Goal: Task Accomplishment & Management: Manage account settings

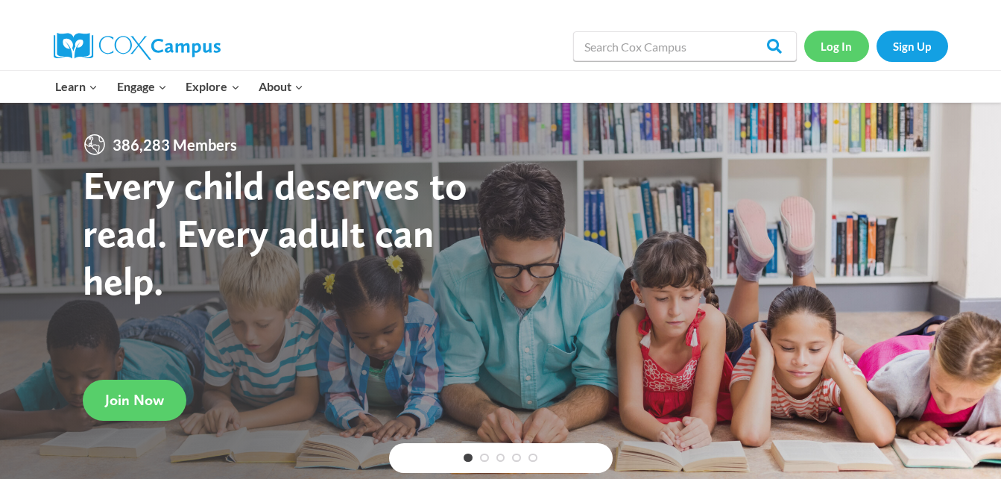
click at [830, 48] on link "Log In" at bounding box center [836, 46] width 65 height 31
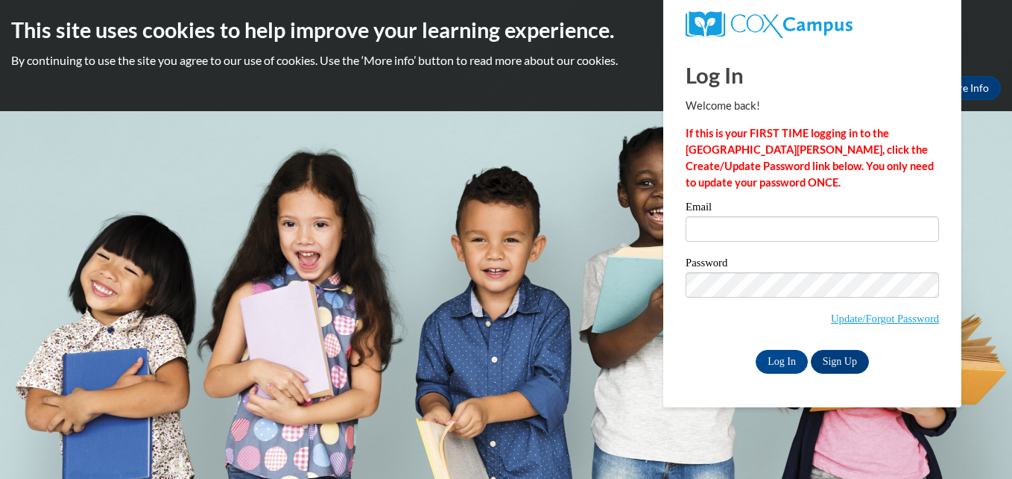
click at [837, 215] on label "Email" at bounding box center [812, 208] width 253 height 15
click at [837, 216] on input "Email" at bounding box center [812, 228] width 253 height 25
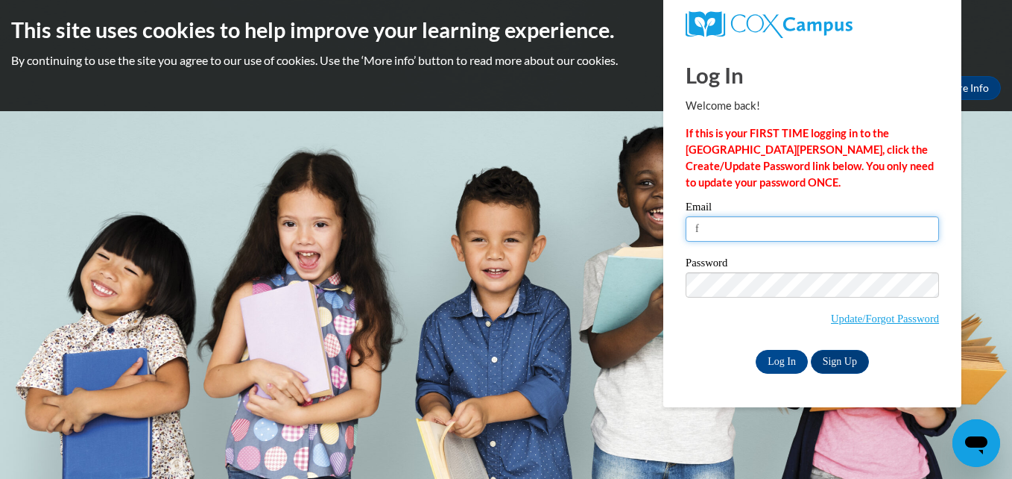
type input "FDuqueTovar5022@stu.southernregional.edu"
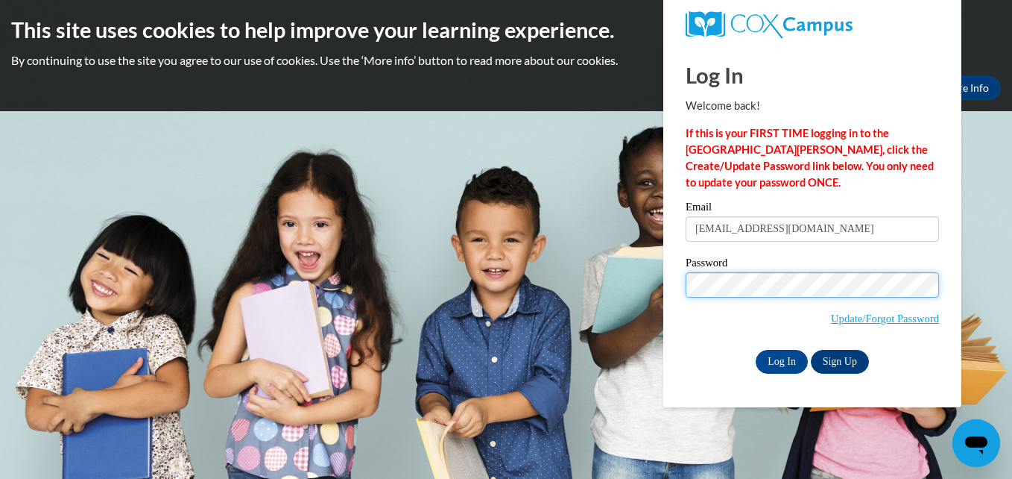
click at [756, 350] on input "Log In" at bounding box center [782, 362] width 52 height 24
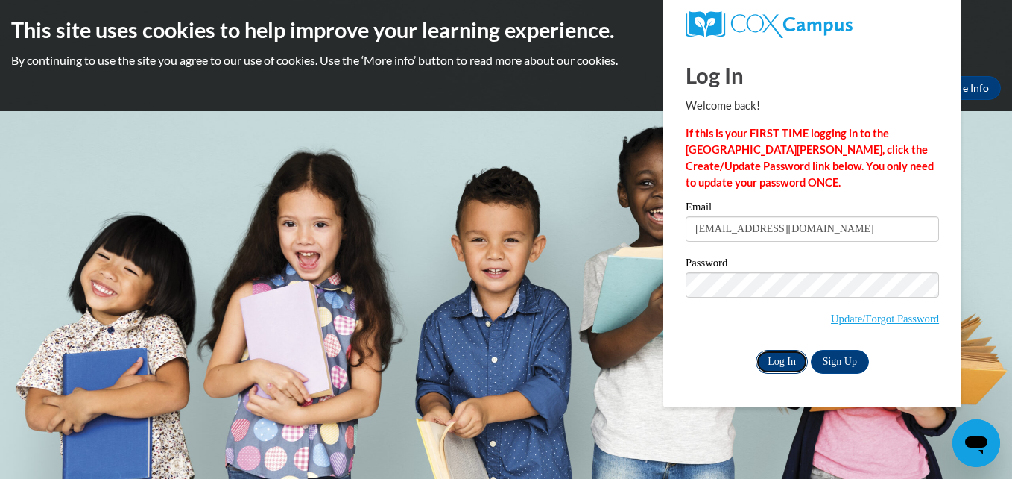
click at [779, 365] on input "Log In" at bounding box center [782, 362] width 52 height 24
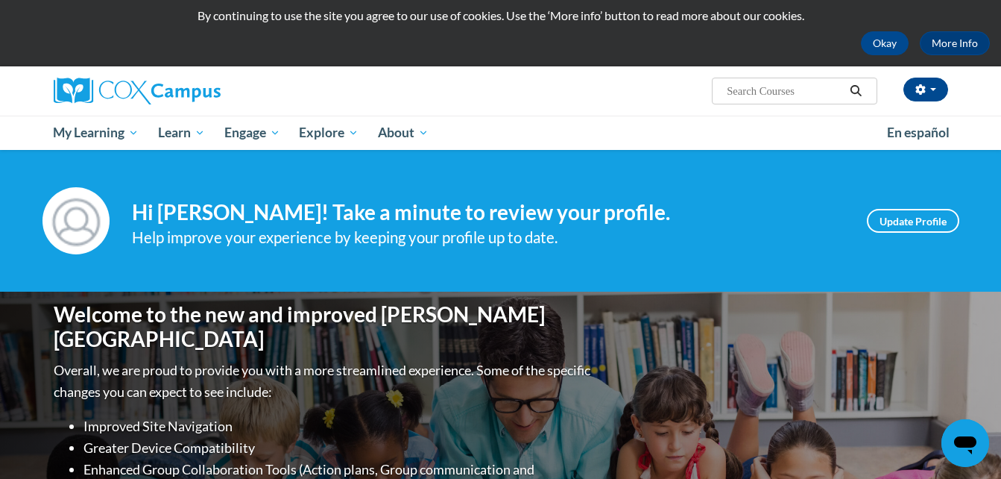
scroll to position [42, 0]
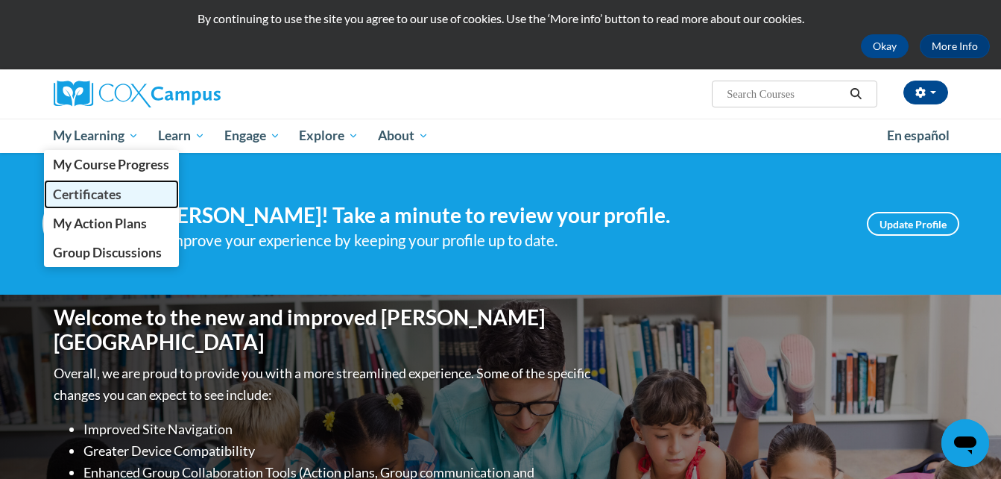
click at [113, 196] on span "Certificates" at bounding box center [87, 194] width 69 height 16
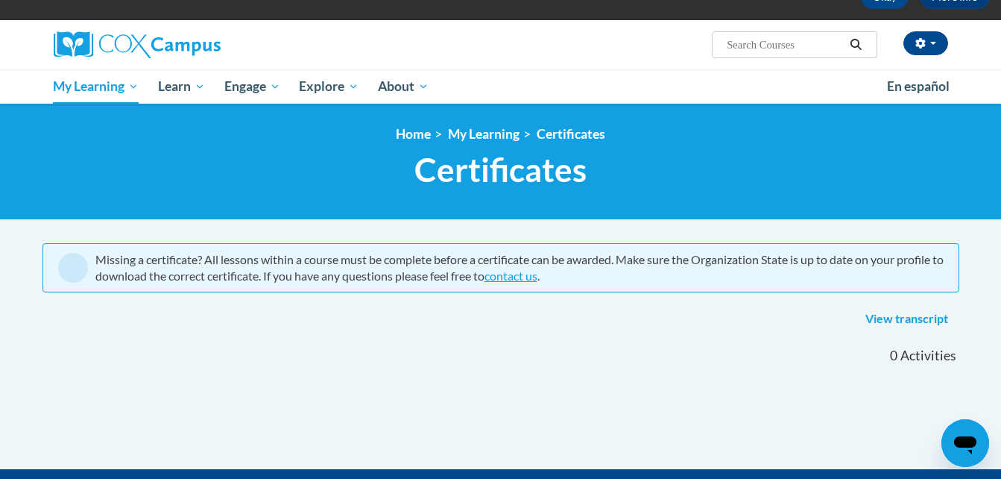
scroll to position [89, 0]
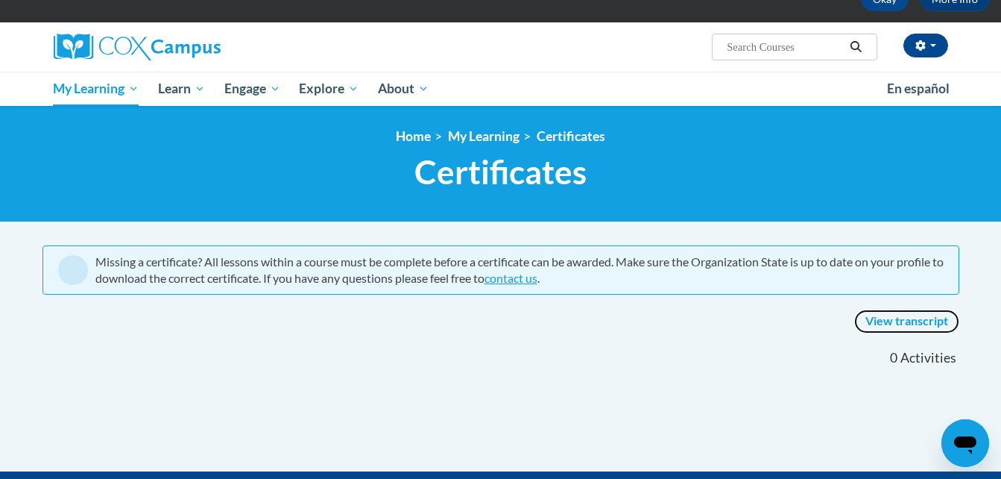
click at [899, 324] on link "View transcript" at bounding box center [906, 321] width 105 height 24
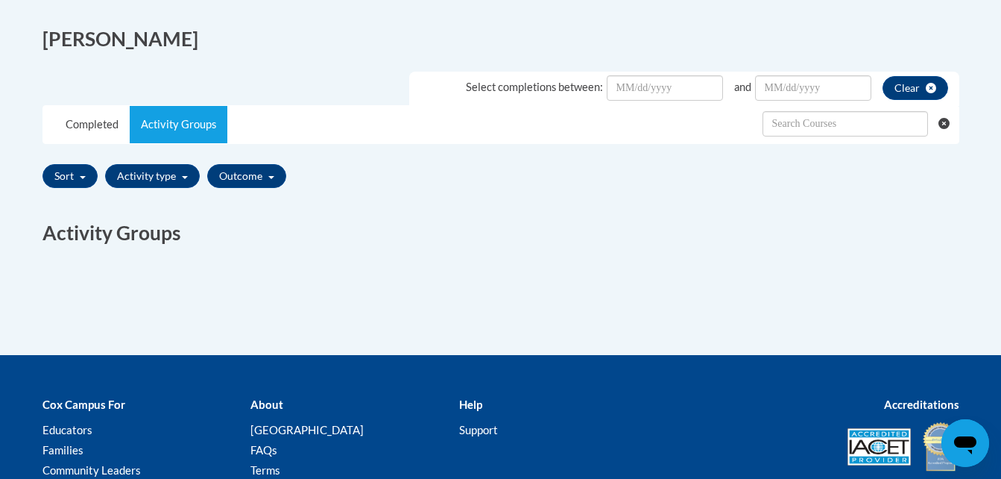
scroll to position [391, 0]
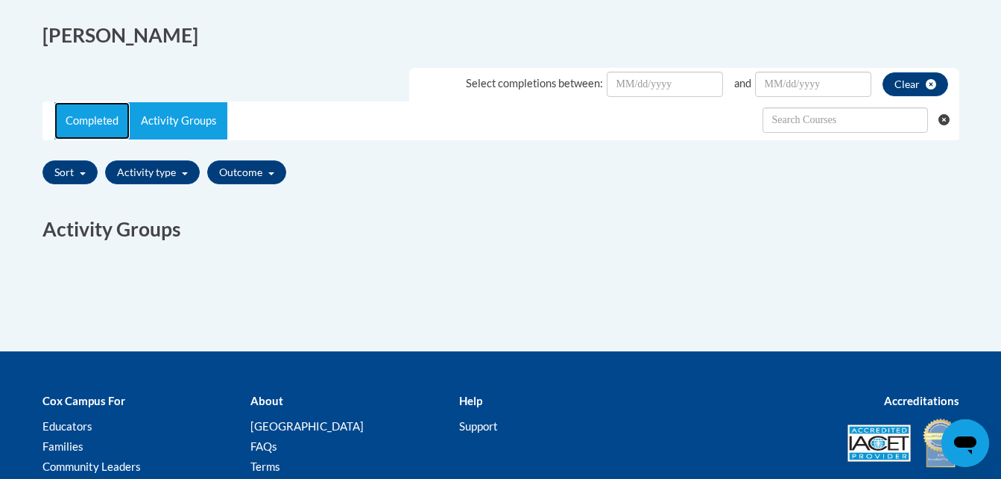
click at [61, 106] on link "Completed" at bounding box center [91, 120] width 75 height 37
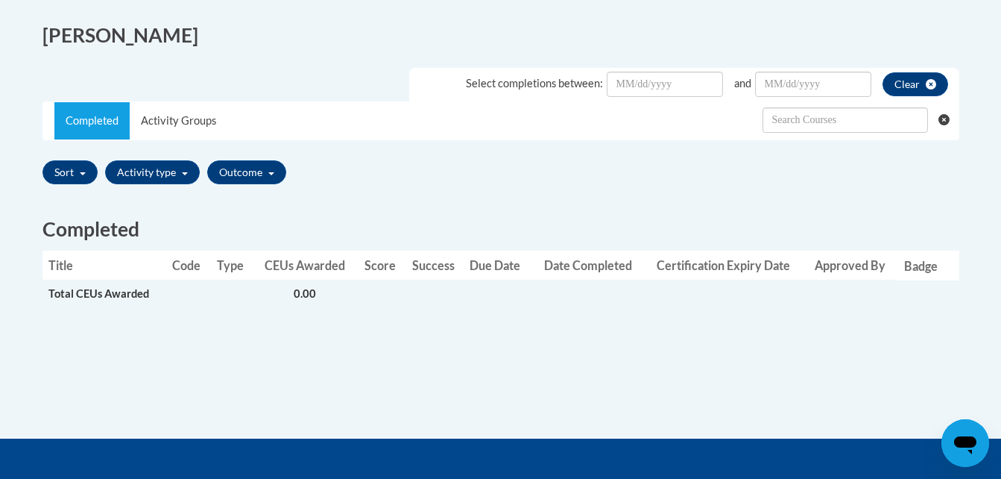
click at [128, 288] on span "Total CEUs Awarded" at bounding box center [98, 293] width 101 height 13
click at [250, 283] on td at bounding box center [232, 294] width 42 height 28
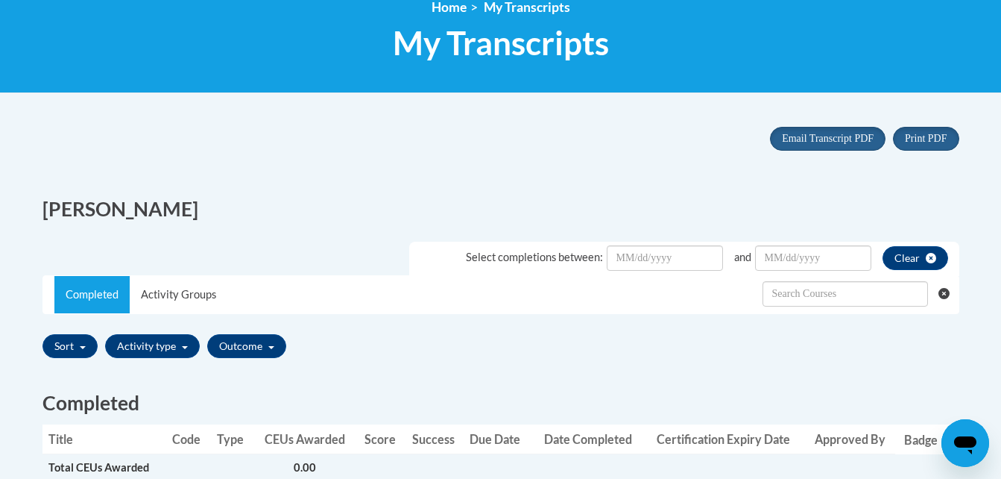
scroll to position [214, 0]
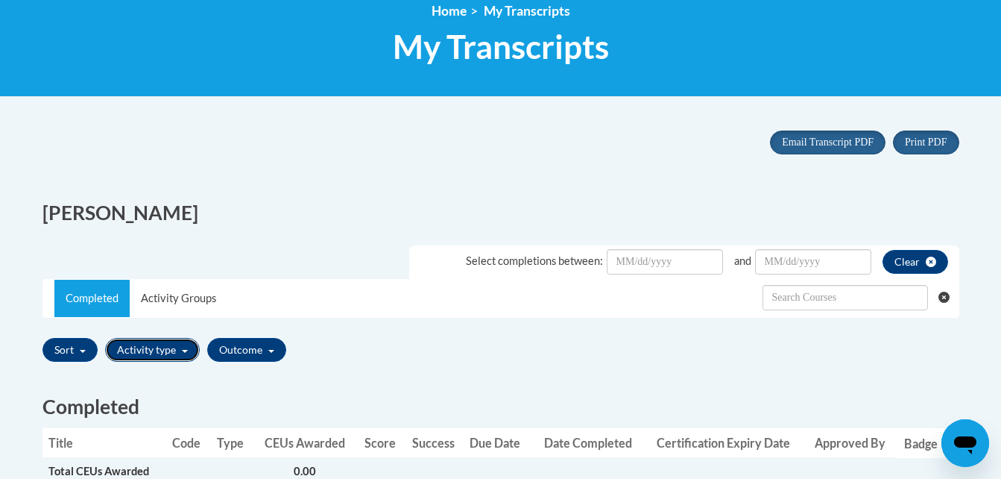
click at [149, 341] on button "Activity type" at bounding box center [152, 350] width 95 height 24
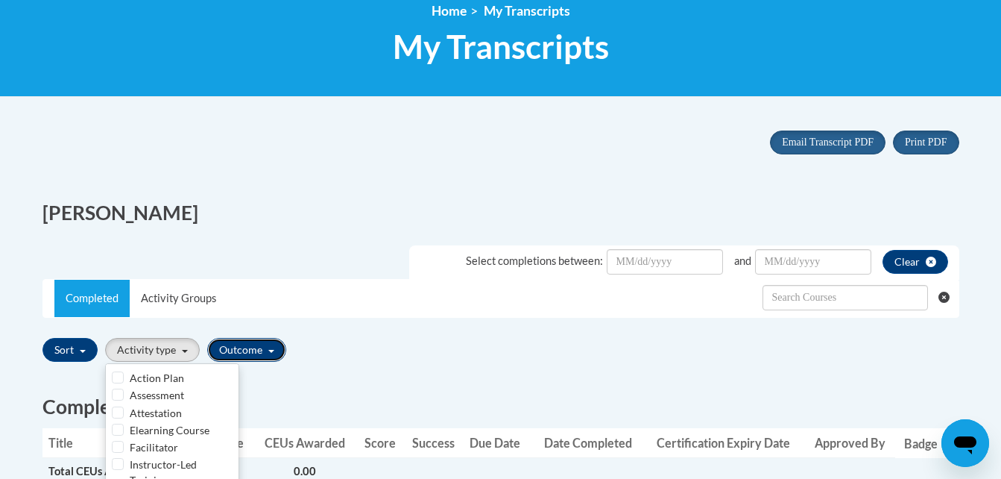
click at [249, 347] on button "Outcome" at bounding box center [246, 350] width 79 height 24
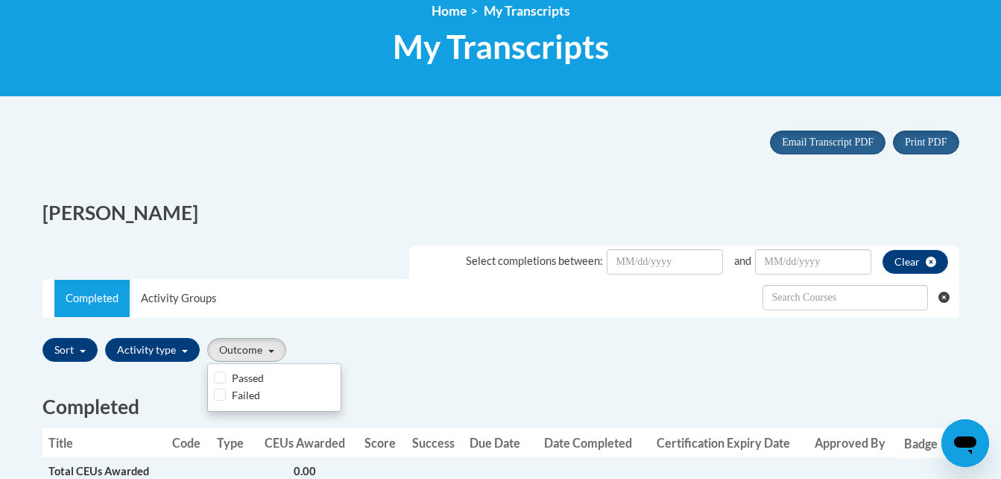
click at [226, 378] on div "Passed" at bounding box center [274, 378] width 121 height 16
click at [225, 378] on div "Passed" at bounding box center [274, 378] width 121 height 16
click at [71, 341] on button "Sort" at bounding box center [69, 350] width 55 height 24
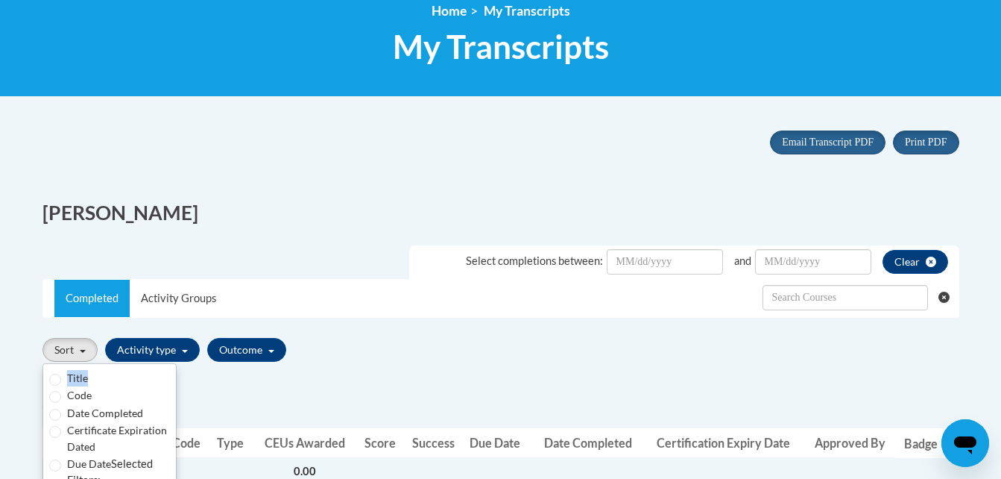
drag, startPoint x: 92, startPoint y: 375, endPoint x: 55, endPoint y: 378, distance: 36.6
click at [55, 378] on div "Title" at bounding box center [109, 378] width 121 height 16
click at [55, 378] on input "Title" at bounding box center [55, 379] width 12 height 12
radio input "true"
click at [291, 358] on div "Sort Title Code Date Completed Certificate Expiration Dated Due Date Selected F…" at bounding box center [500, 349] width 917 height 35
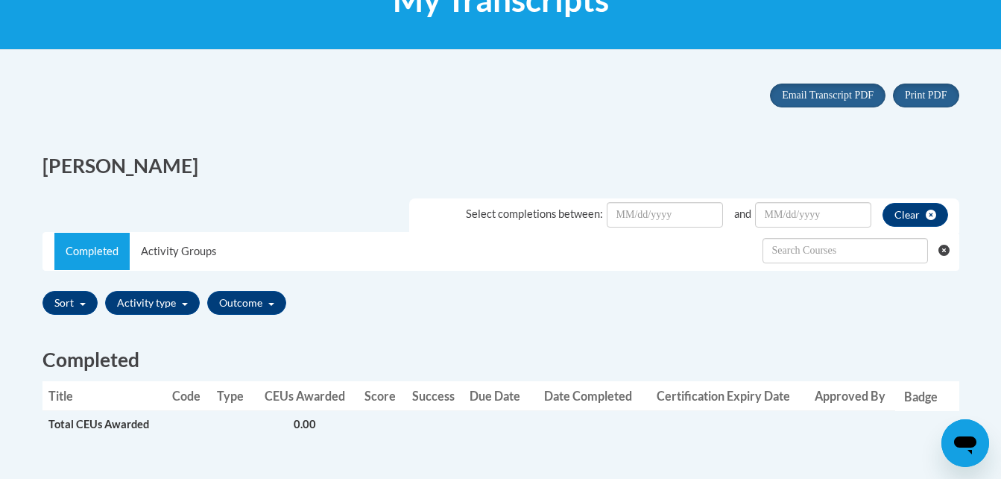
scroll to position [0, 0]
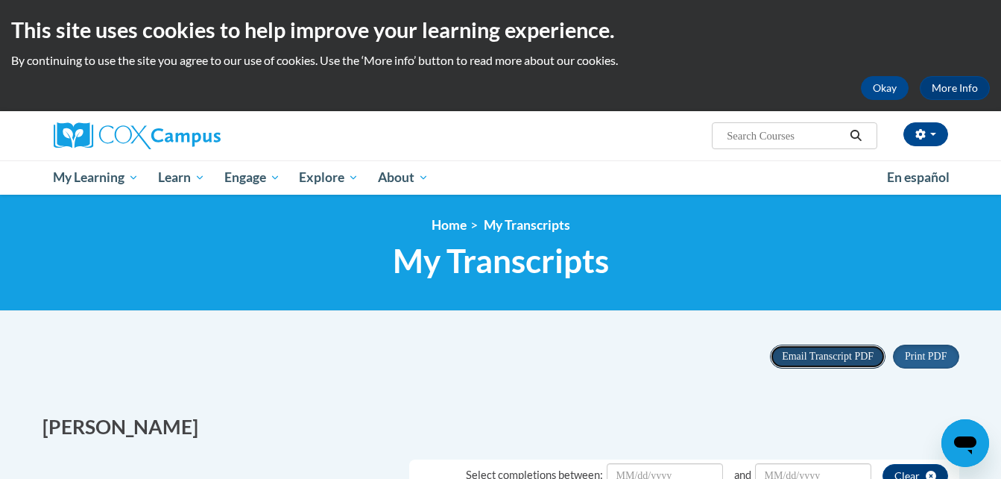
click at [836, 360] on span "Email Transcript PDF" at bounding box center [828, 355] width 92 height 11
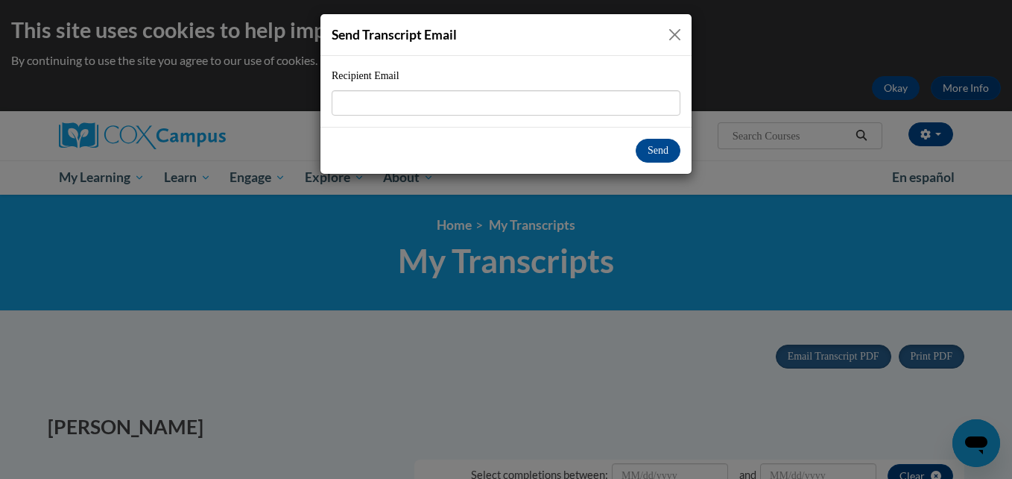
click at [666, 24] on div "Send Transcript Email" at bounding box center [506, 35] width 371 height 42
click at [668, 25] on button "Close" at bounding box center [675, 34] width 19 height 19
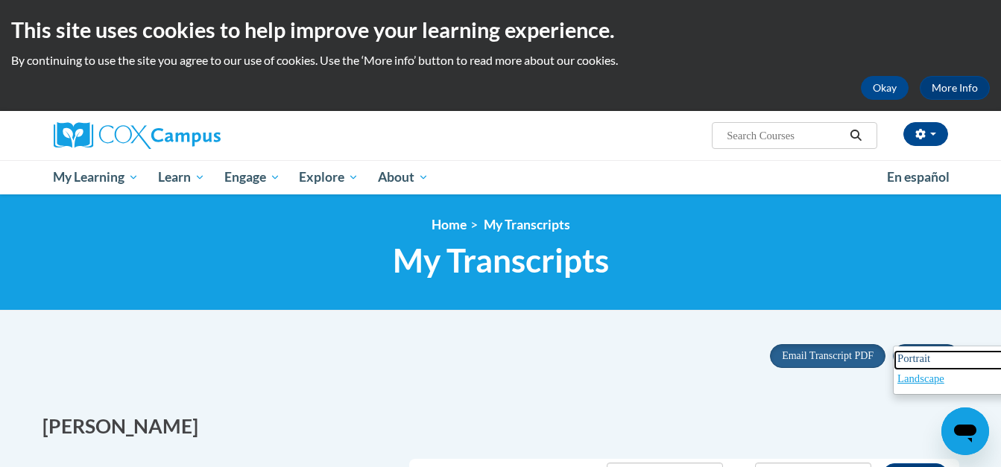
click at [909, 360] on span "Portrait" at bounding box center [913, 359] width 33 height 12
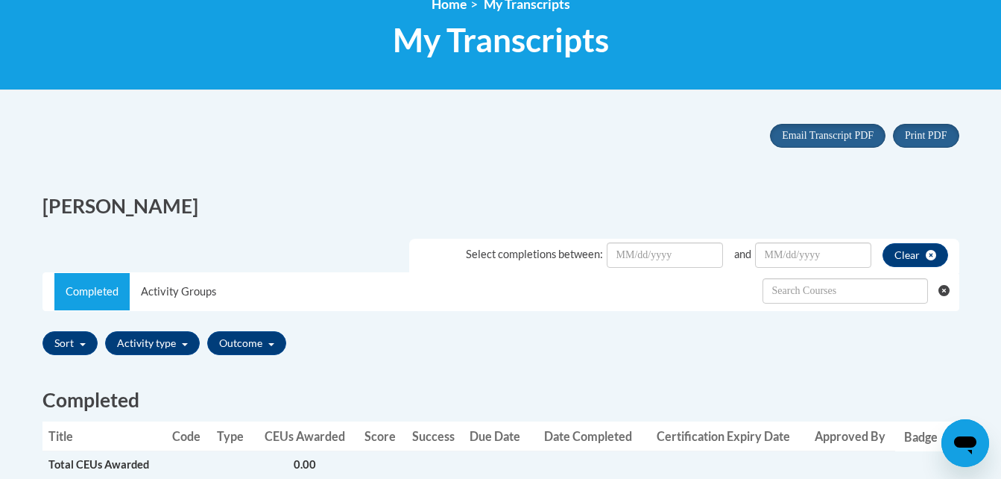
scroll to position [218, 0]
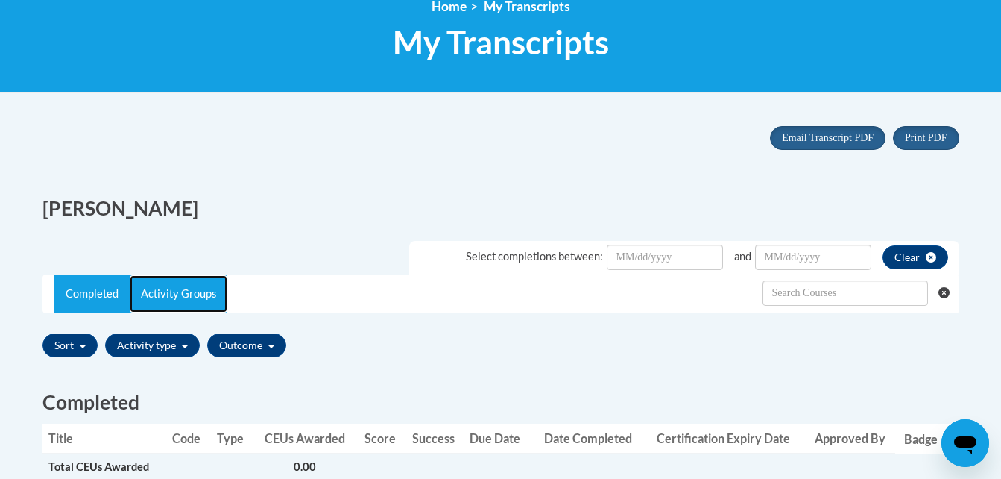
click at [173, 293] on link "Activity Groups" at bounding box center [179, 293] width 98 height 37
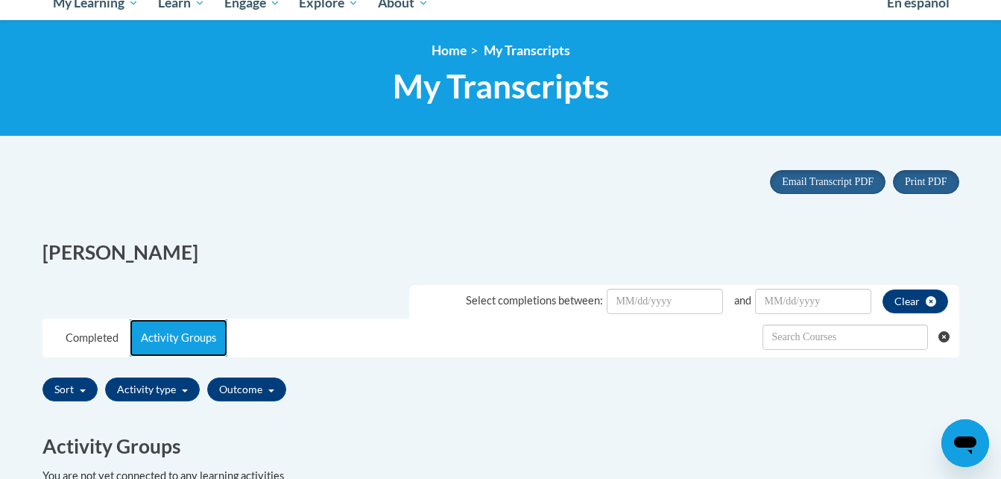
scroll to position [158, 0]
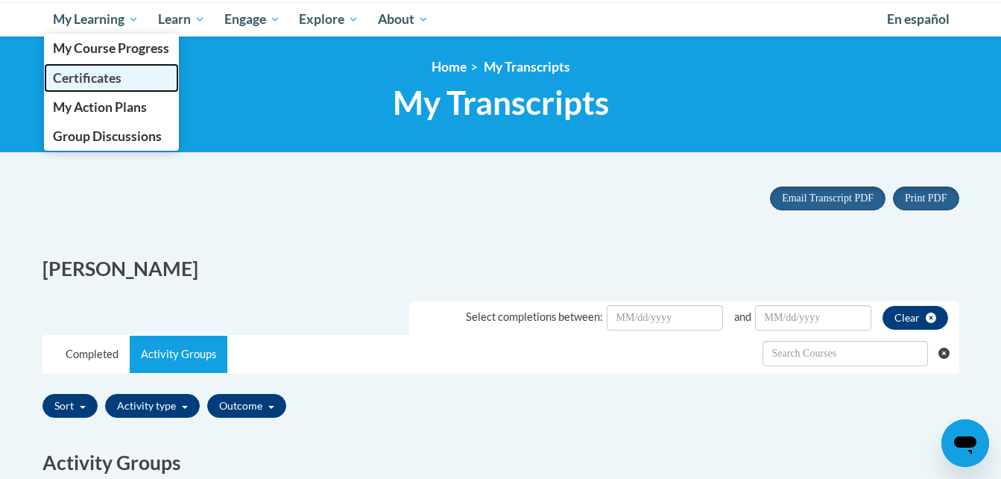
click at [112, 70] on span "Certificates" at bounding box center [87, 78] width 69 height 16
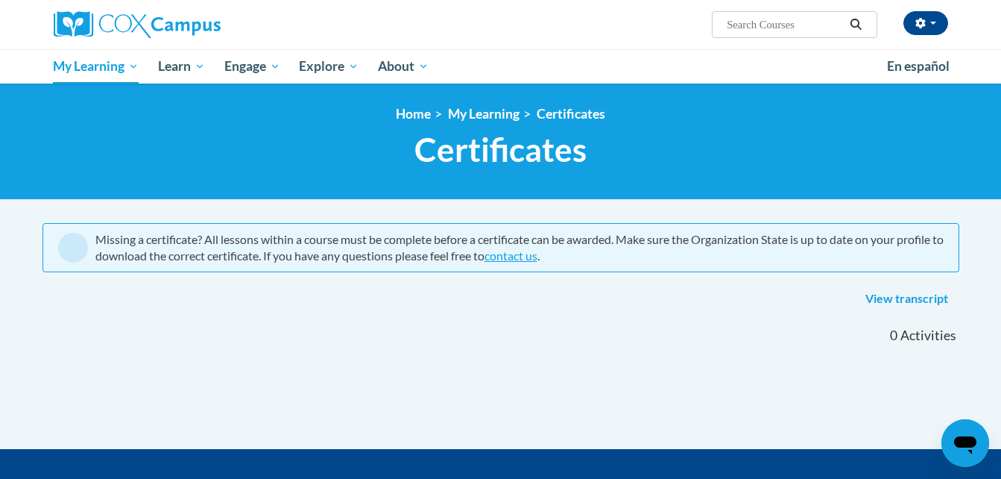
scroll to position [100, 0]
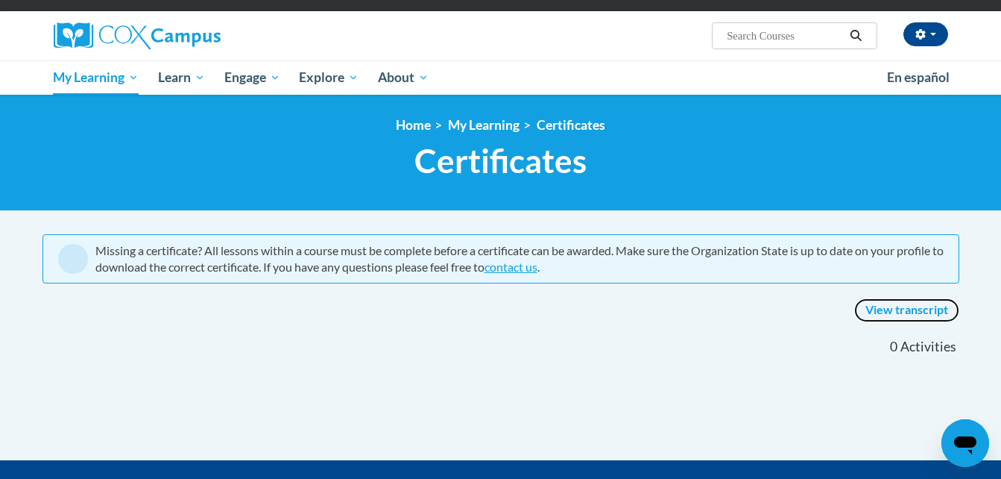
click at [903, 303] on link "View transcript" at bounding box center [906, 310] width 105 height 24
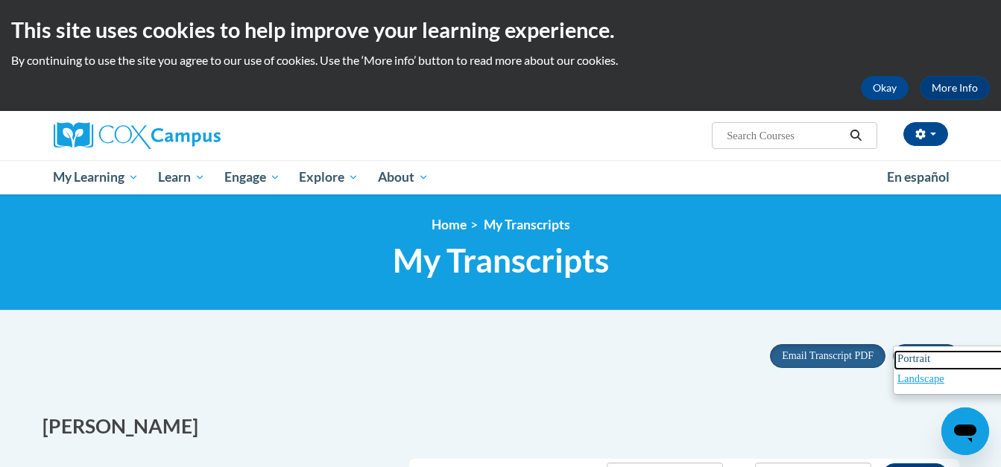
click at [908, 353] on span "Portrait" at bounding box center [913, 359] width 33 height 12
